Goal: Information Seeking & Learning: Learn about a topic

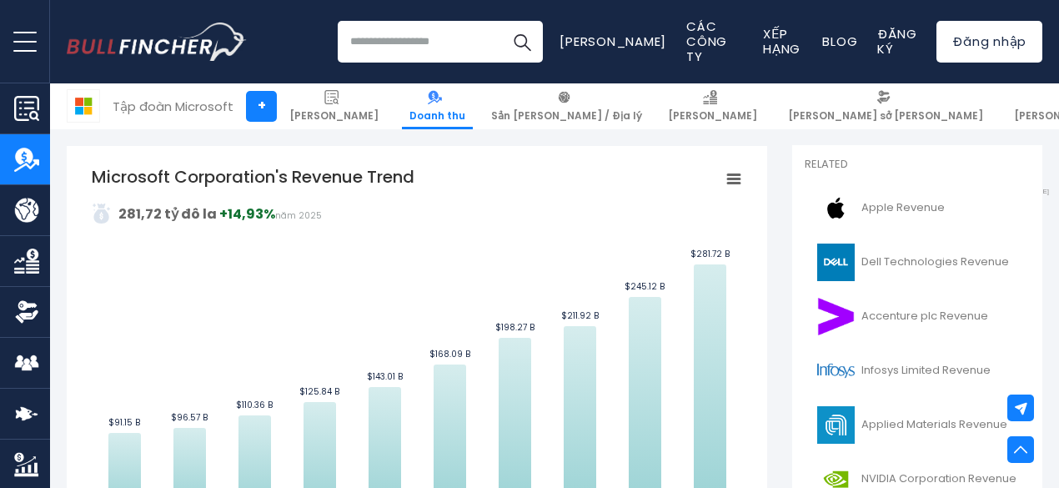
scroll to position [380, 0]
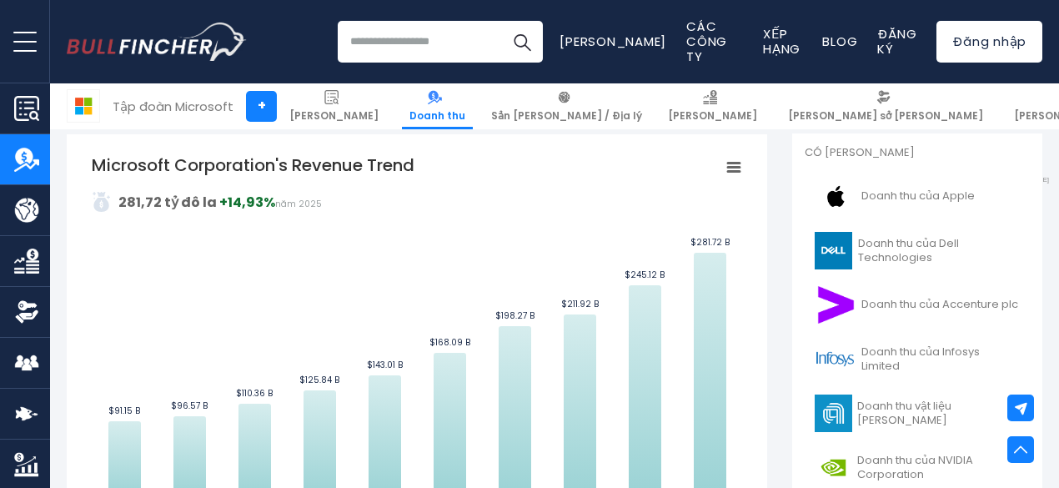
click at [404, 171] on tspan "Microsoft Corporation's Revenue Trend" at bounding box center [253, 164] width 323 height 23
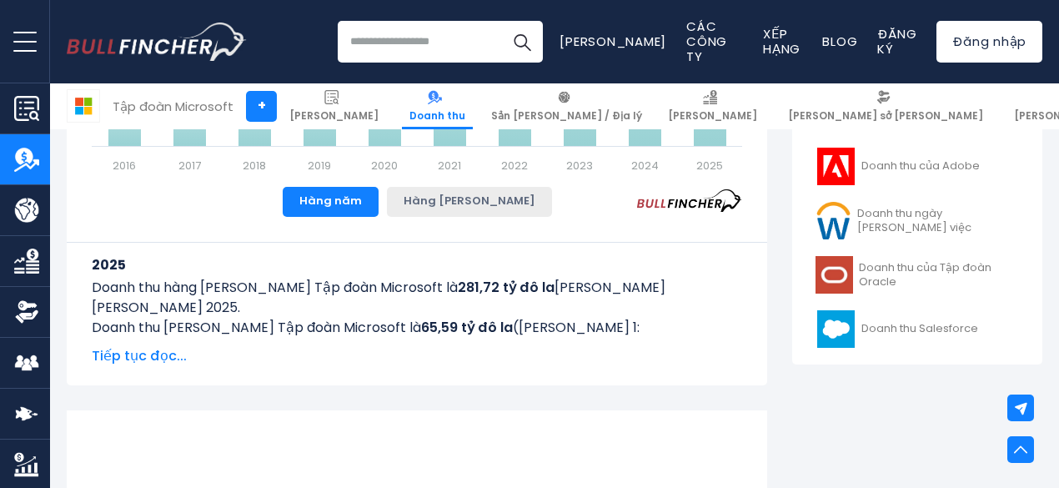
click at [460, 208] on font "Hàng [PERSON_NAME]" at bounding box center [470, 201] width 132 height 16
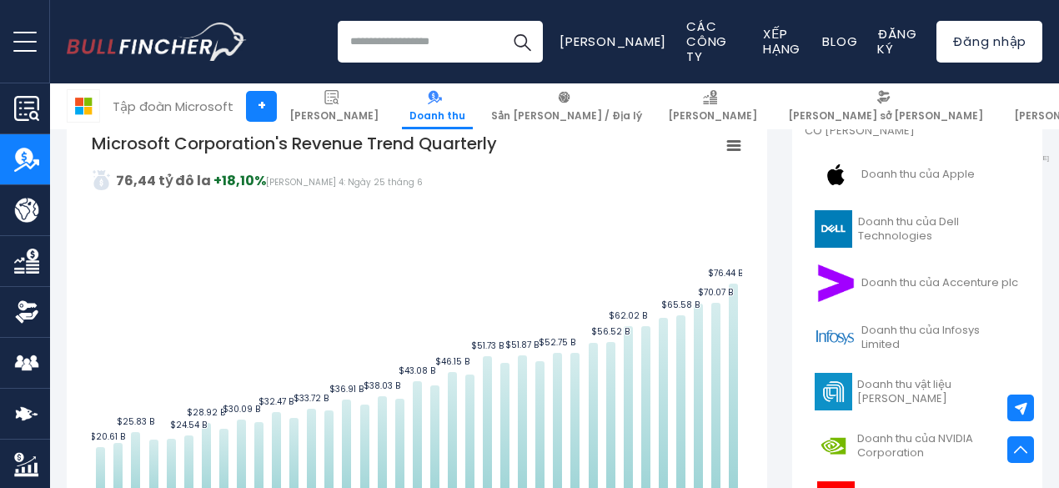
scroll to position [385, 0]
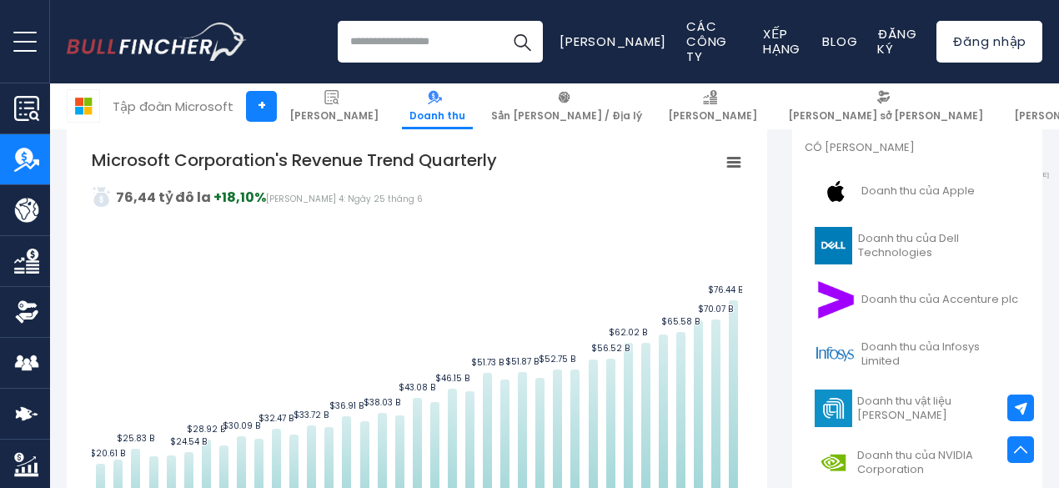
click at [728, 163] on icon "Xu hướng doanh thu hàng quý của Tập đoàn Microsoft" at bounding box center [734, 162] width 12 height 8
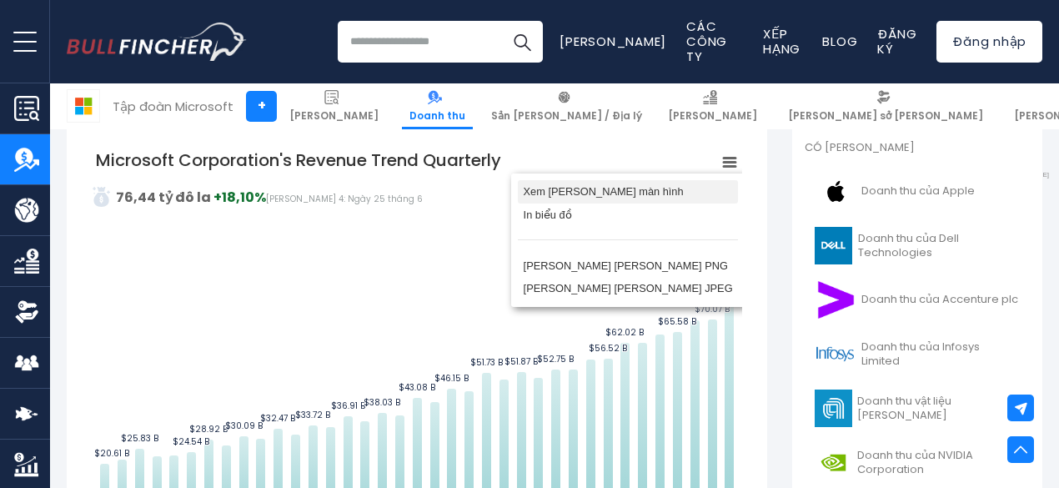
click at [665, 195] on font "Xem toàn màn hình" at bounding box center [604, 191] width 160 height 13
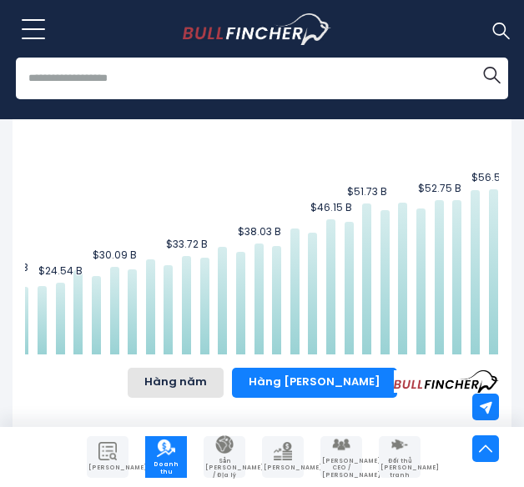
scroll to position [0, 0]
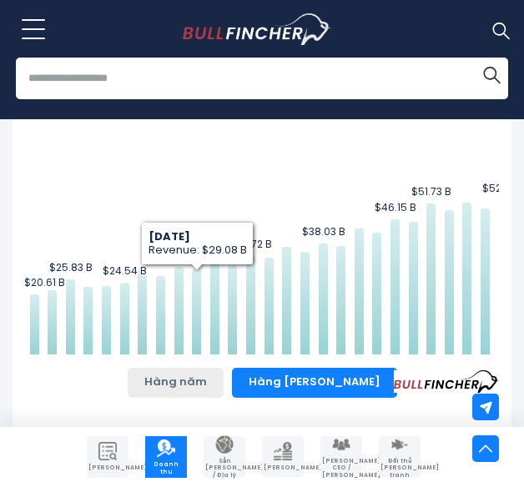
click at [207, 374] on font "Hàng năm" at bounding box center [175, 382] width 63 height 16
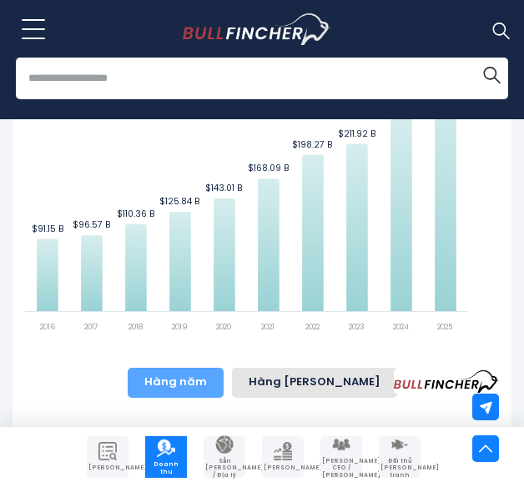
scroll to position [724, 0]
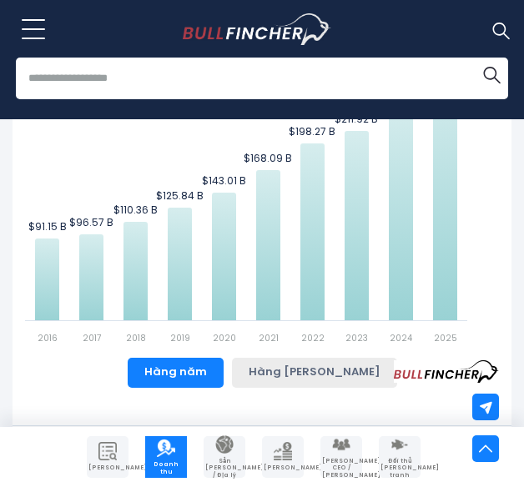
click at [319, 364] on font "Hàng quý" at bounding box center [315, 372] width 132 height 16
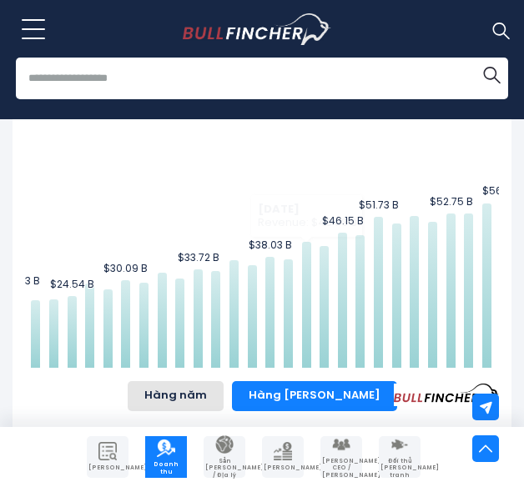
scroll to position [0, 193]
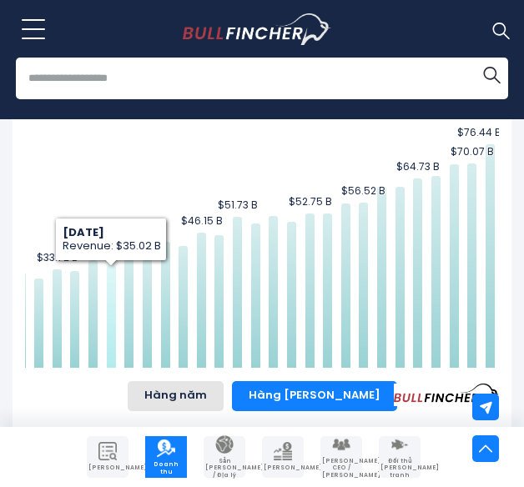
click at [113, 329] on icon "Xu hướng doanh thu hàng quý của Tập đoàn Microsoft" at bounding box center [111, 316] width 9 height 103
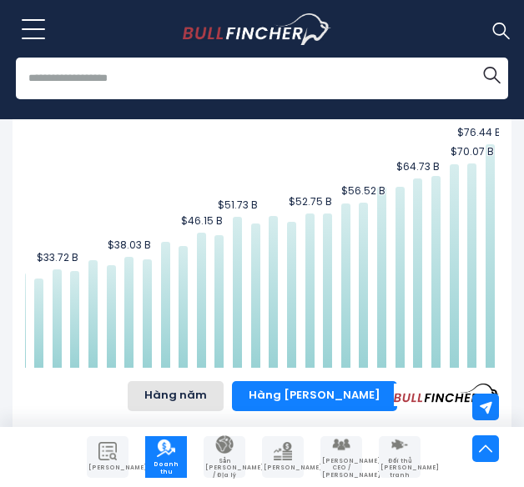
click at [138, 268] on rect "Xu hướng doanh thu hàng quý của Tập đoàn Microsoft" at bounding box center [165, 179] width 667 height 375
click at [158, 272] on rect "Xu hướng doanh thu hàng quý của Tập đoàn Microsoft" at bounding box center [165, 179] width 667 height 375
click at [158, 273] on rect "Xu hướng doanh thu hàng quý của Tập đoàn Microsoft" at bounding box center [165, 179] width 667 height 375
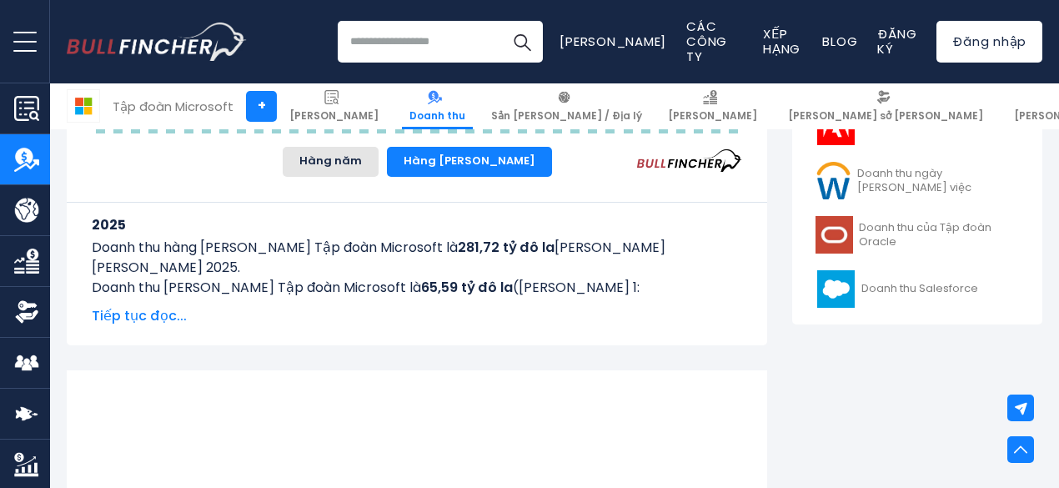
scroll to position [776, 0]
click at [157, 319] on font "Tiếp tục đọc..." at bounding box center [139, 314] width 95 height 19
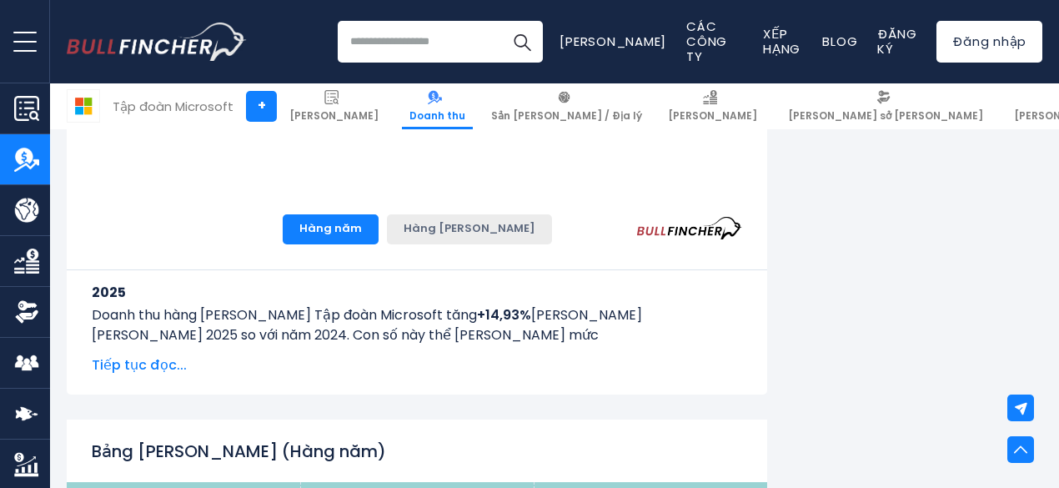
click at [464, 236] on font "Hàng quý" at bounding box center [470, 228] width 132 height 16
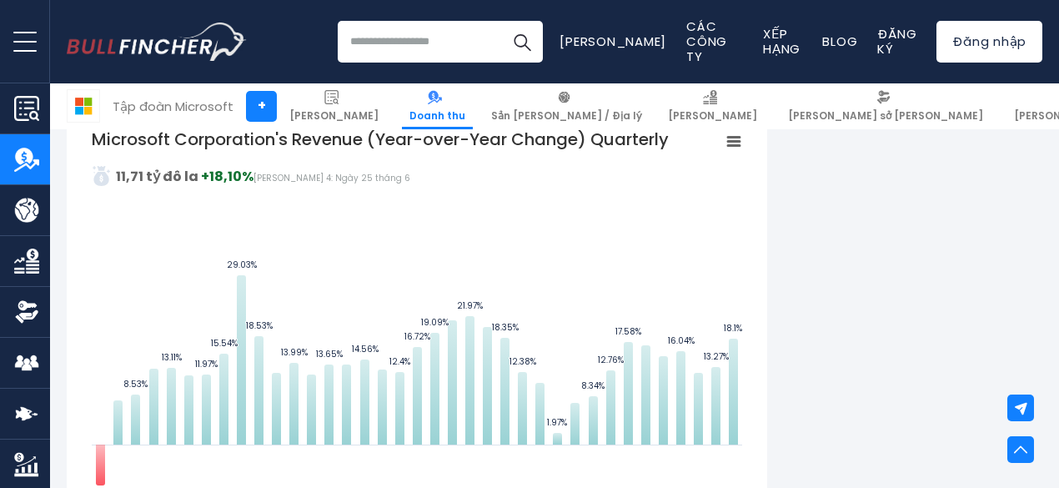
scroll to position [2123, 0]
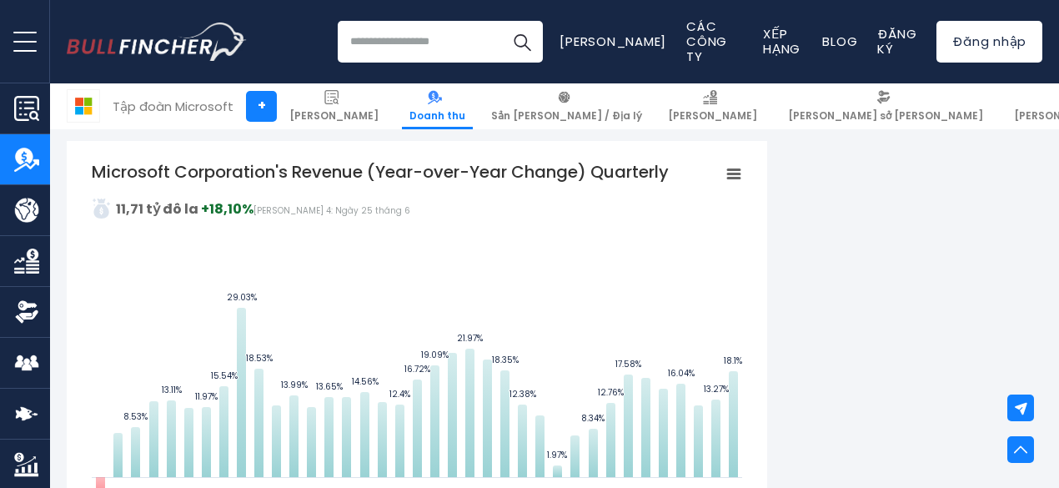
click at [497, 169] on tspan "Microsoft Corporation's Revenue (Year-over-Year Change) Quarterly" at bounding box center [380, 171] width 577 height 23
click at [519, 169] on tspan "Microsoft Corporation's Revenue (Year-over-Year Change) Quarterly" at bounding box center [380, 171] width 577 height 23
click at [597, 252] on rect "Doanh thu của Tập đoàn Microsoft (Thay đổi theo năm) theo quý" at bounding box center [417, 347] width 650 height 375
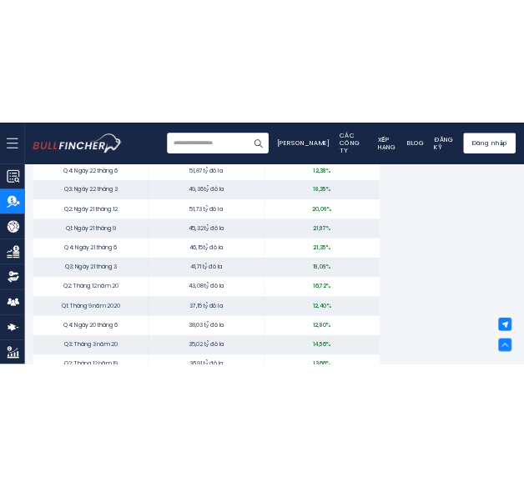
scroll to position [3848, 0]
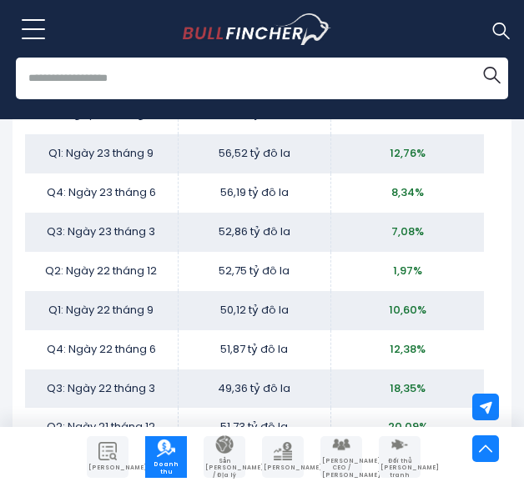
click at [219, 252] on td "52,86 tỷ đô la" at bounding box center [254, 232] width 153 height 39
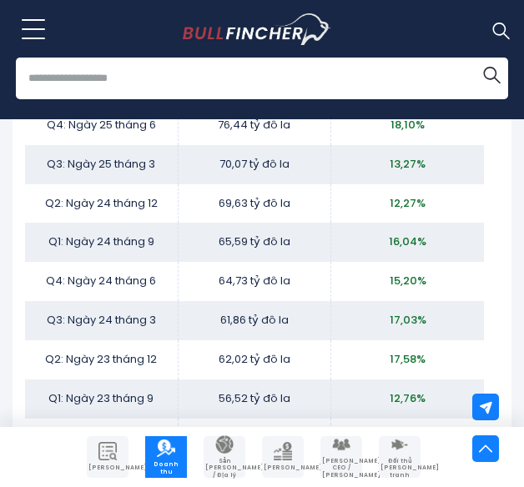
scroll to position [3594, 0]
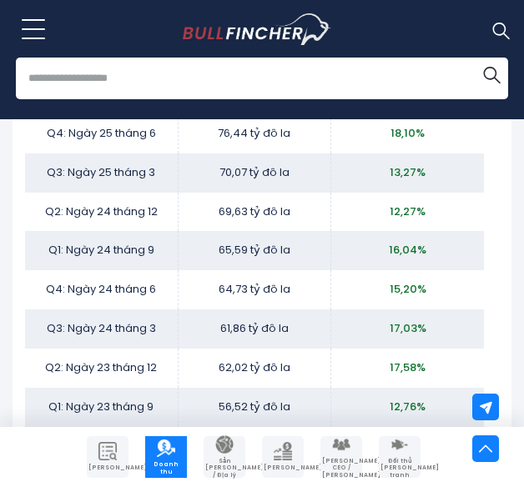
click at [444, 224] on td "12,27%" at bounding box center [407, 212] width 153 height 39
drag, startPoint x: 444, startPoint y: 224, endPoint x: 482, endPoint y: 207, distance: 41.4
click at [454, 218] on td "12,27%" at bounding box center [407, 212] width 153 height 39
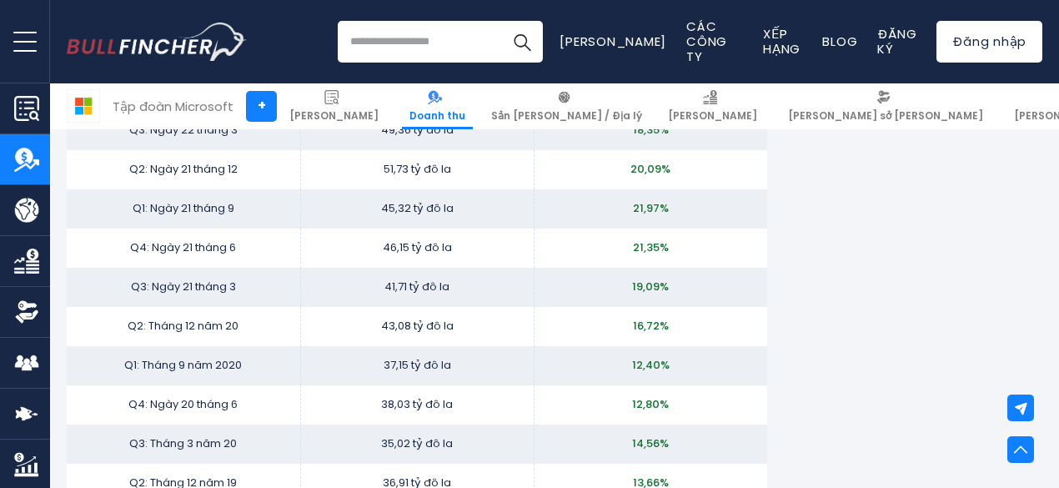
scroll to position [3906, 0]
click at [227, 374] on font "Q1: Tháng 9 năm 2020" at bounding box center [183, 367] width 118 height 16
drag, startPoint x: 227, startPoint y: 399, endPoint x: 124, endPoint y: 394, distance: 102.7
click at [124, 374] on font "Q1: Tháng 9 năm 2020" at bounding box center [183, 367] width 118 height 16
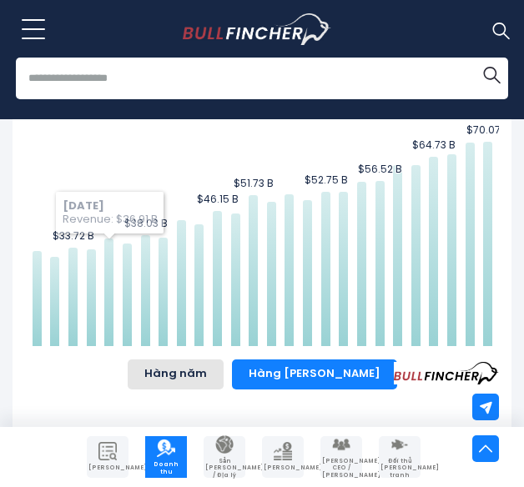
scroll to position [0, 193]
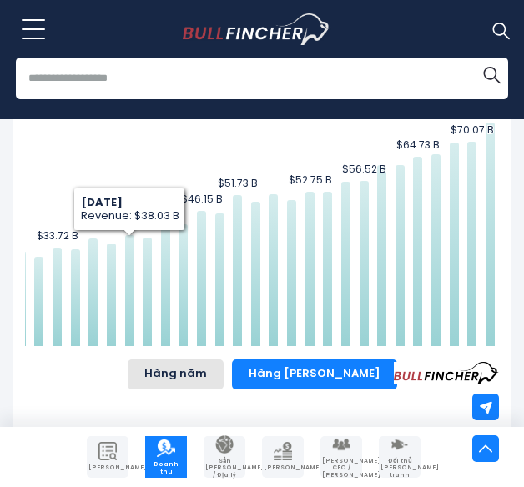
drag, startPoint x: 507, startPoint y: 453, endPoint x: 847, endPoint y: 483, distance: 341.6
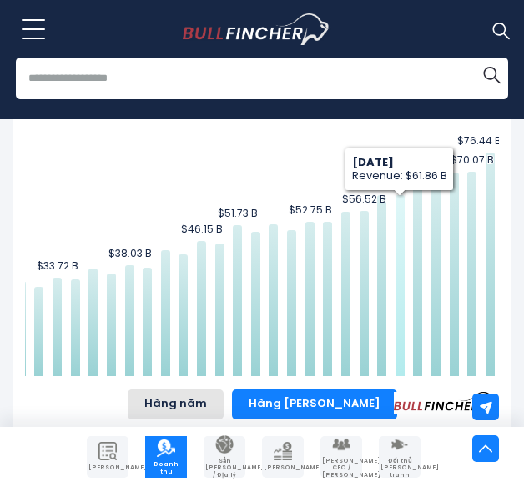
scroll to position [709, 0]
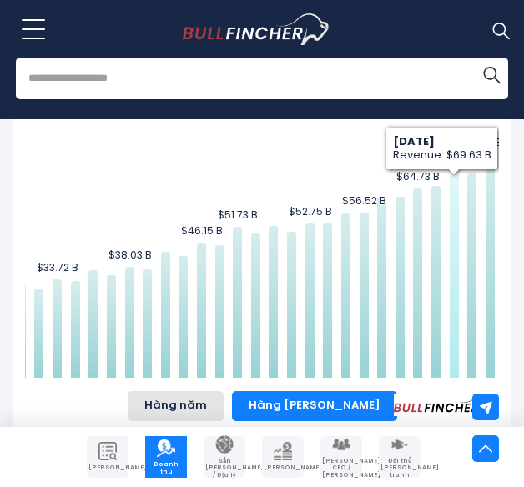
click at [472, 224] on icon "Xu hướng doanh thu hàng quý của Tập đoàn Microsoft" at bounding box center [471, 275] width 9 height 204
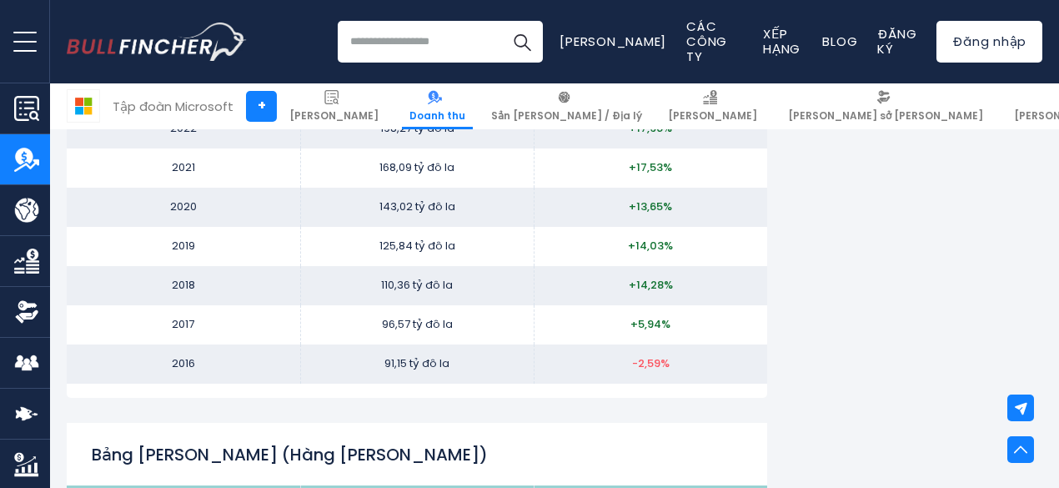
scroll to position [3010, 0]
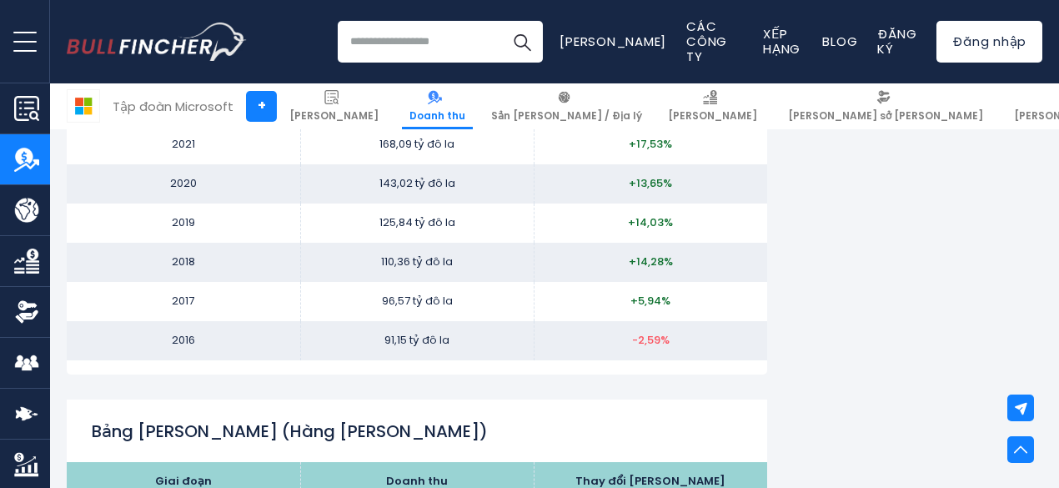
click at [504, 282] on td "110,36 tỷ đô la" at bounding box center [416, 262] width 233 height 39
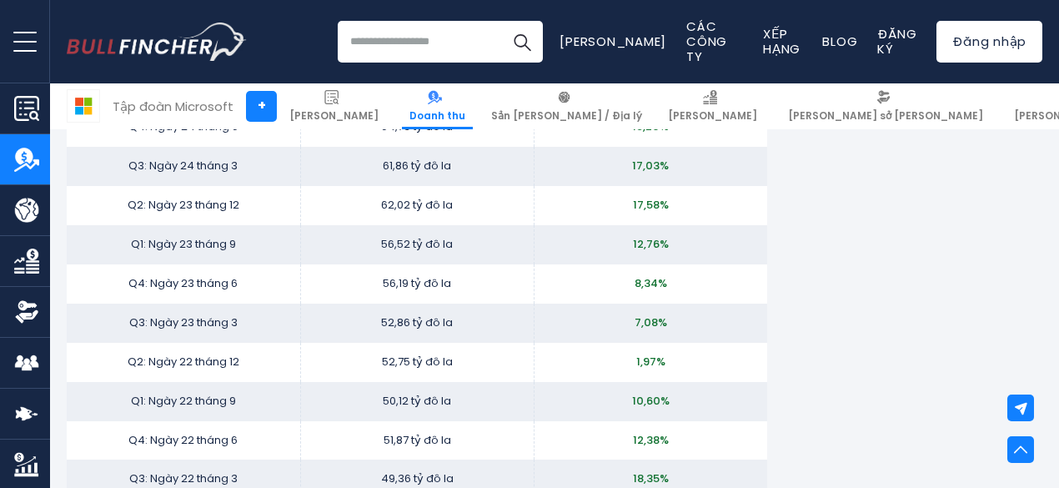
scroll to position [3567, 0]
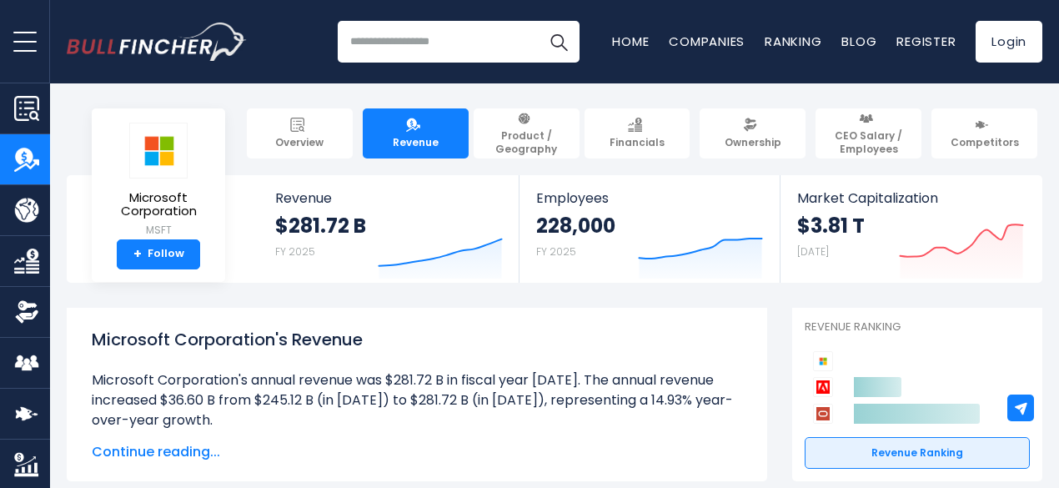
click at [606, 329] on h1 "Microsoft Corporation's Revenue" at bounding box center [417, 339] width 650 height 25
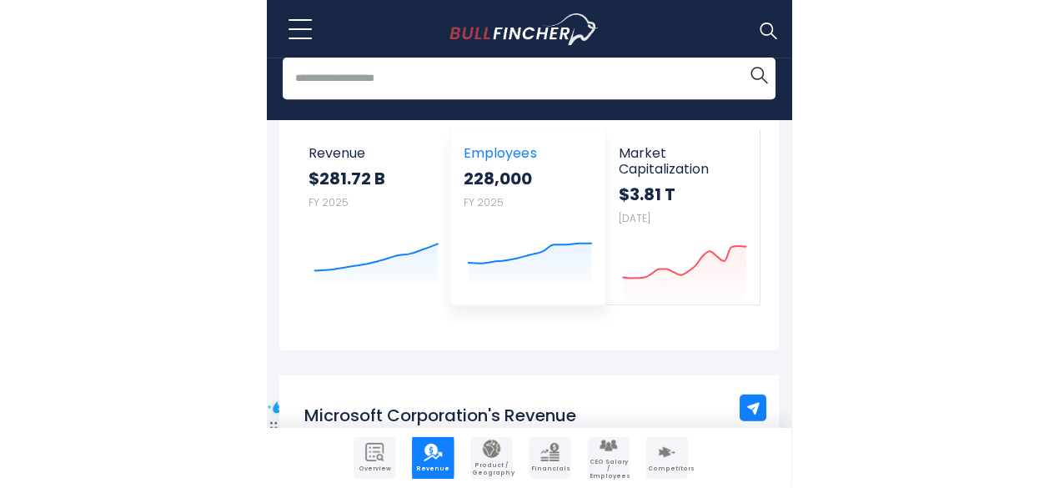
scroll to position [93, 0]
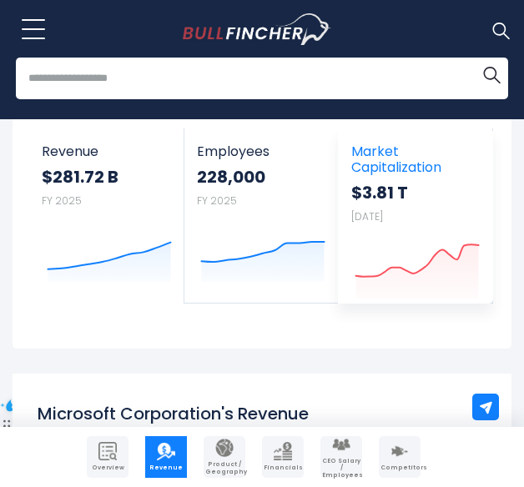
click at [370, 186] on strong "$3.81 T" at bounding box center [415, 193] width 128 height 22
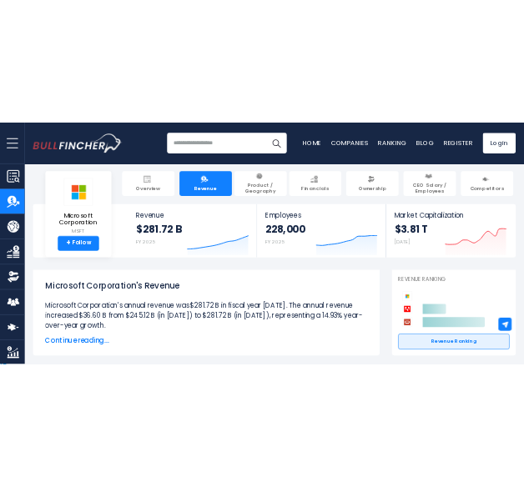
scroll to position [0, 0]
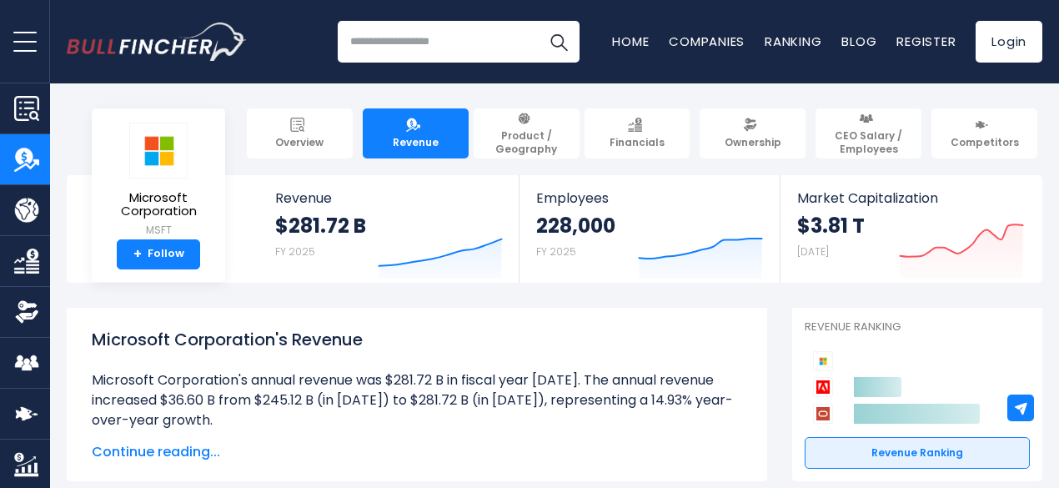
click at [591, 359] on div "Microsoft Corporation's Revenue Microsoft Corporation's annual revenue was $281…" at bounding box center [417, 379] width 650 height 104
click at [405, 337] on h1 "Microsoft Corporation's Revenue" at bounding box center [417, 339] width 650 height 25
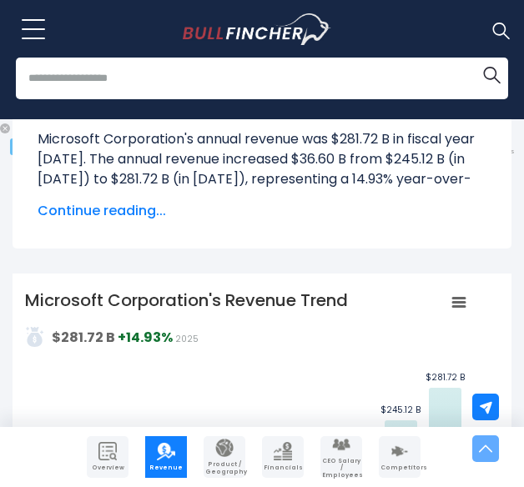
scroll to position [434, 0]
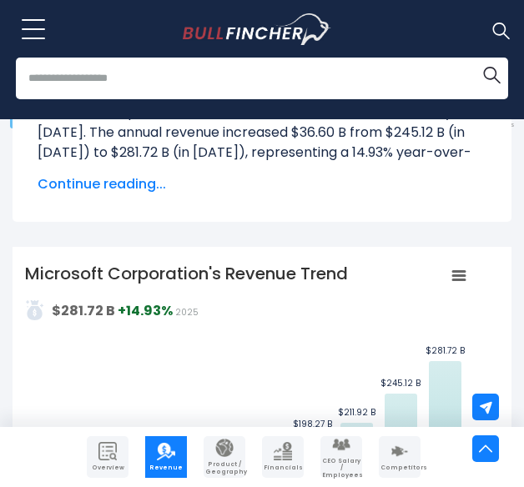
click at [299, 264] on tspan "Microsoft Corporation's Revenue Trend" at bounding box center [186, 273] width 323 height 23
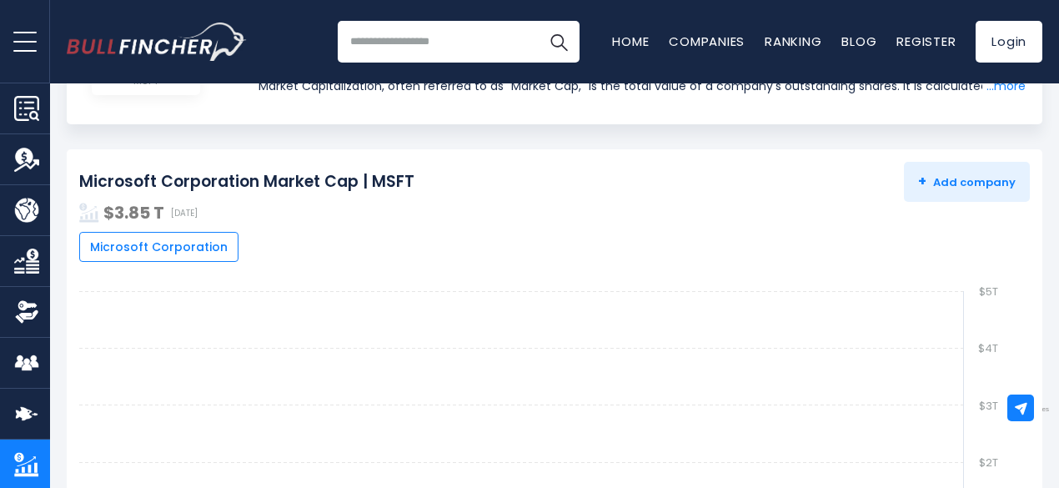
scroll to position [151, 0]
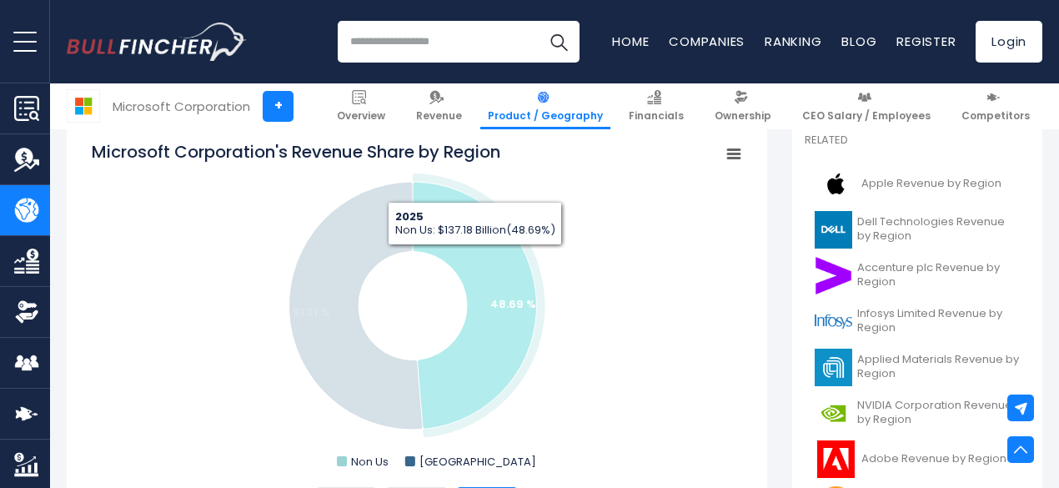
scroll to position [447, 0]
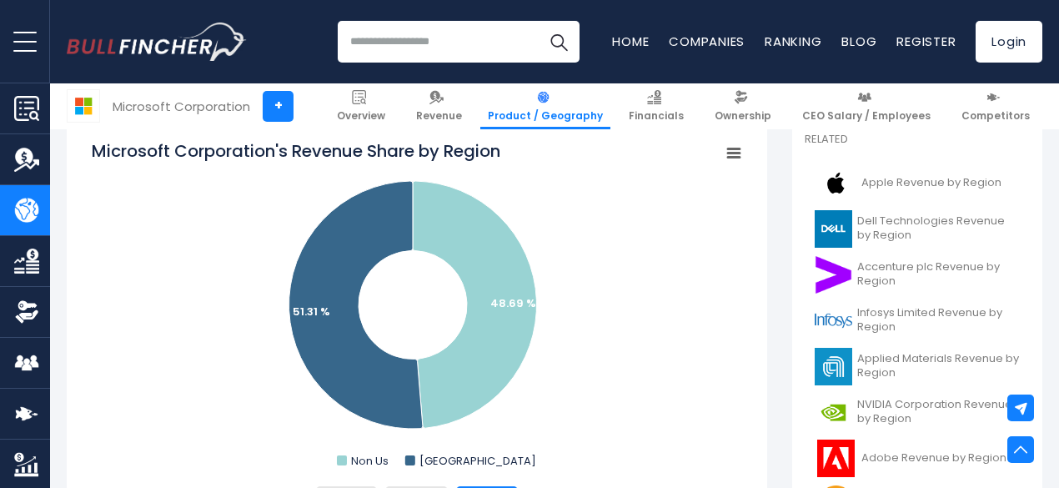
click at [714, 258] on rect "Microsoft Corporation's Revenue Share by Region" at bounding box center [417, 306] width 650 height 334
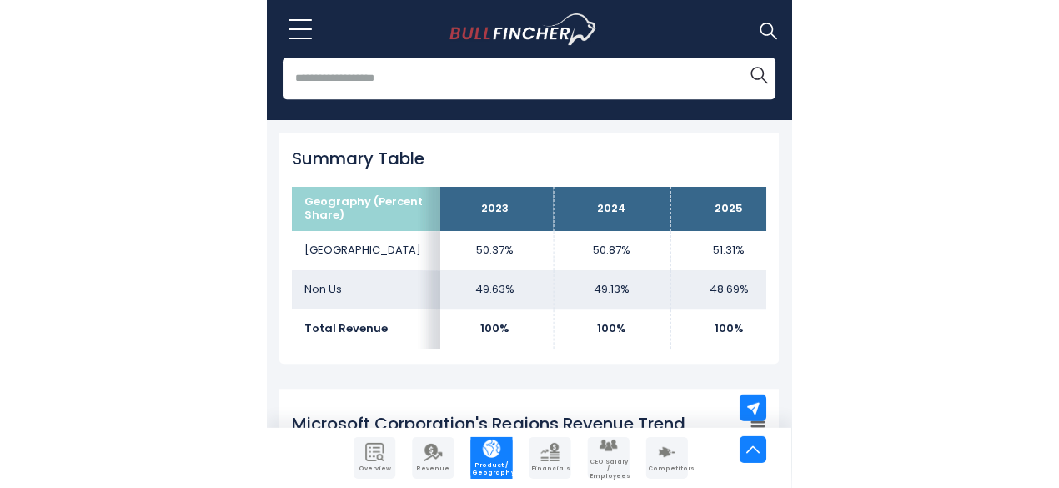
scroll to position [0, 0]
